Goal: Communication & Community: Answer question/provide support

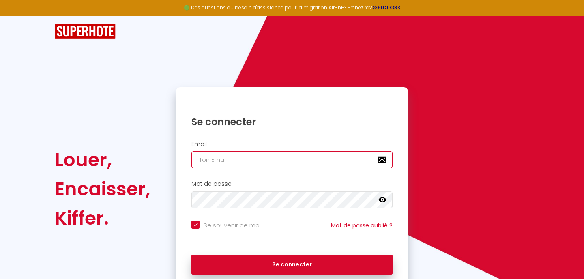
click at [217, 161] on input "email" at bounding box center [291, 159] width 201 height 17
type input "[EMAIL_ADDRESS][DOMAIN_NAME]"
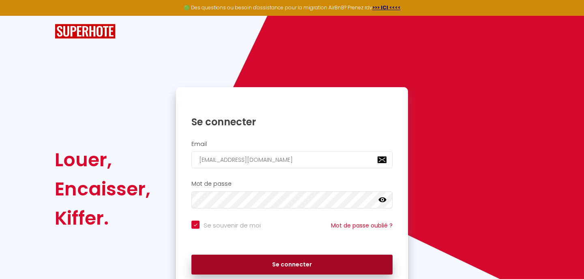
click at [298, 264] on button "Se connecter" at bounding box center [291, 265] width 201 height 20
checkbox input "true"
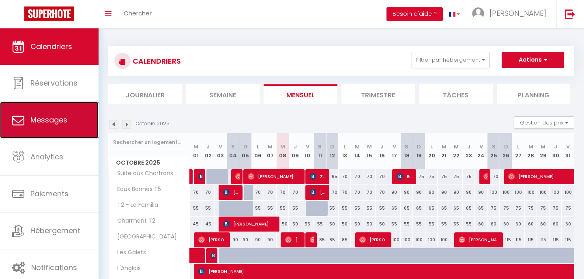
click at [61, 122] on span "Messages" at bounding box center [48, 120] width 37 height 10
select select "message"
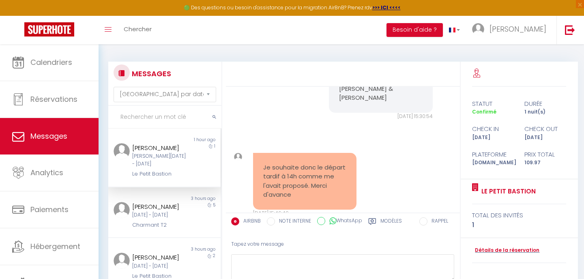
scroll to position [1012, 0]
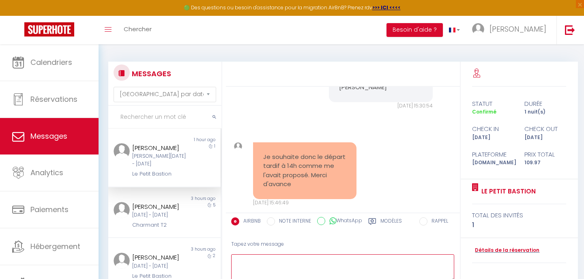
click at [267, 264] on textarea at bounding box center [343, 268] width 224 height 28
paste textarea "[PERSON_NAME][EMAIL_ADDRESS][DOMAIN_NAME]"
type textarea "[PERSON_NAME][EMAIL_ADDRESS][DOMAIN_NAME]"
click at [312, 259] on textarea "[PERSON_NAME][EMAIL_ADDRESS][DOMAIN_NAME]" at bounding box center [343, 268] width 224 height 28
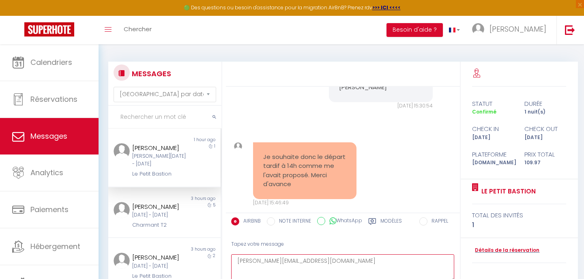
click at [312, 259] on textarea "[PERSON_NAME][EMAIL_ADDRESS][DOMAIN_NAME]" at bounding box center [343, 268] width 224 height 28
paste textarea "[URL][DOMAIN_NAME]"
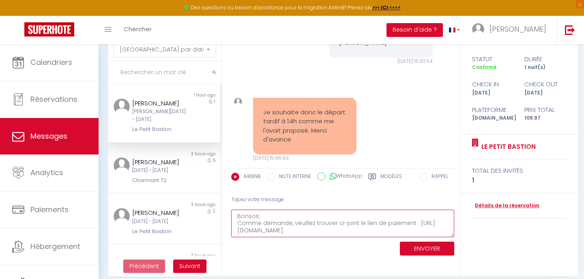
scroll to position [52, 0]
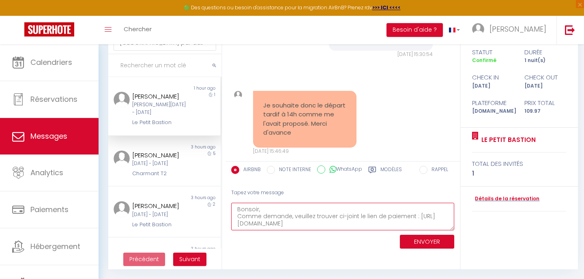
click at [264, 208] on textarea "Bonsoir, Comme demande, veuillez trouver ci-joint le lien de paiement : [URL][D…" at bounding box center [343, 217] width 224 height 28
click at [427, 217] on textarea "Bonsoir, Comme demande, veuillez trouver ci-joint le lien de paiement : [URL][D…" at bounding box center [343, 217] width 224 height 28
click at [402, 221] on textarea "Bonsoir, Comme demande, veuillez trouver ci-joint le lien de paiement : [URL][D…" at bounding box center [343, 217] width 224 height 28
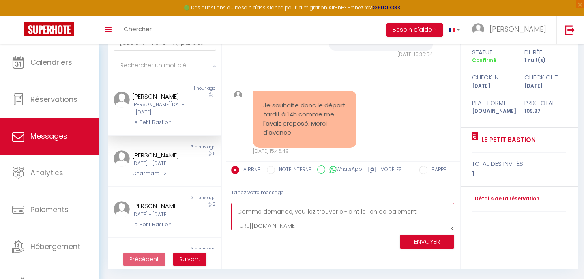
click at [391, 225] on textarea "Bonsoir, Comme demande, veuillez trouver ci-joint le lien de paiement : [URL][D…" at bounding box center [343, 217] width 224 height 28
drag, startPoint x: 302, startPoint y: 226, endPoint x: 230, endPoint y: 223, distance: 71.4
click at [230, 223] on div "Tapez votre message Bonsoir, Comme demande, veuillez trouver ci-joint le lien d…" at bounding box center [343, 217] width 234 height 69
click at [240, 223] on textarea "Bonsoir, Comme demande, veuillez trouver ci-joint le lien de paiement : [URL][D…" at bounding box center [343, 217] width 224 height 28
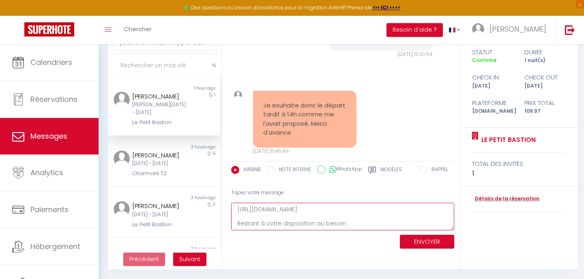
click at [349, 222] on textarea "Bonsoir, Comme demande, veuillez trouver ci-joint le lien de paiement : [URL][D…" at bounding box center [343, 217] width 224 height 28
click at [289, 213] on textarea "Bonsoir, Comme demande, veuillez trouver ci-joint le lien de paiement : [URL][D…" at bounding box center [343, 217] width 224 height 28
type textarea "Bonsoir, Comme demandé, veuillez trouver ci-joint le lien de paiement : [URL][D…"
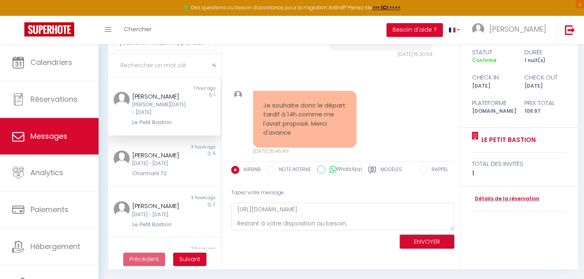
click at [413, 242] on button "ENVOYER" at bounding box center [427, 242] width 54 height 14
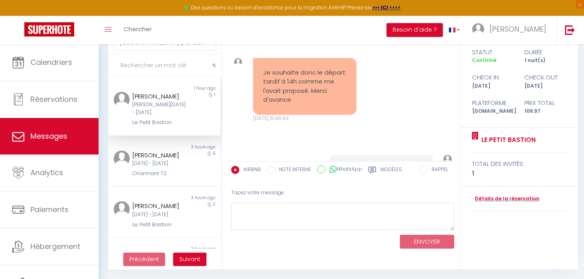
scroll to position [1031, 0]
